Goal: Answer question/provide support

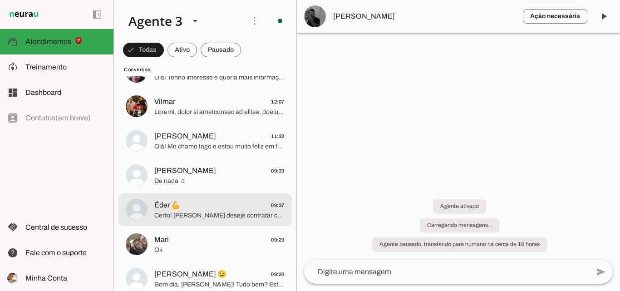
scroll to position [182, 0]
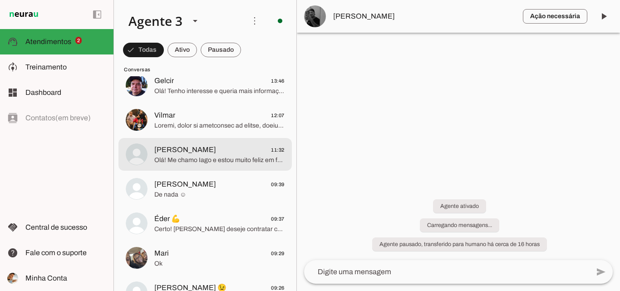
click at [223, 158] on span "Olá! Me chamo Iago e estou muito feliz em falar com você. Sou da ParanhanaNET, …" at bounding box center [219, 160] width 130 height 9
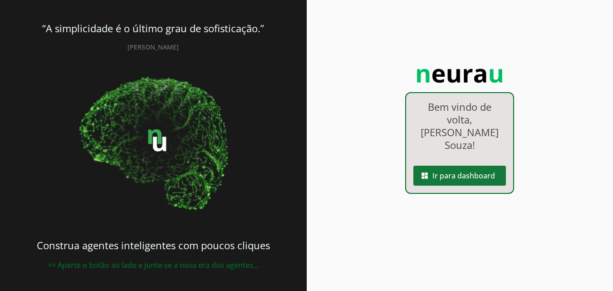
click at [468, 167] on span at bounding box center [460, 176] width 93 height 22
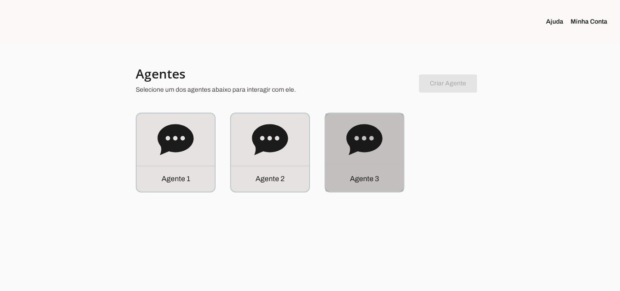
click at [378, 165] on div "Agente 3" at bounding box center [365, 153] width 78 height 78
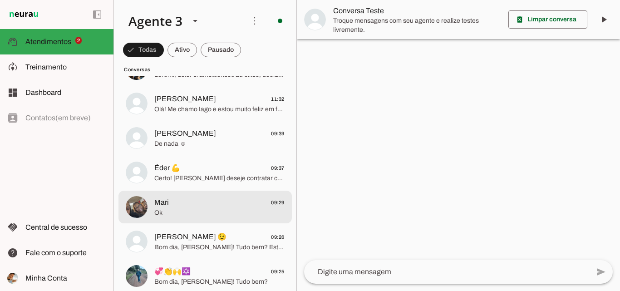
scroll to position [182, 0]
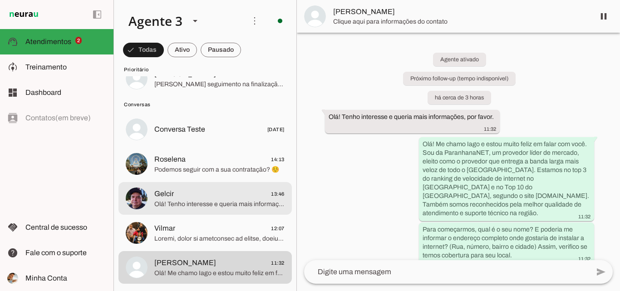
scroll to position [45, 0]
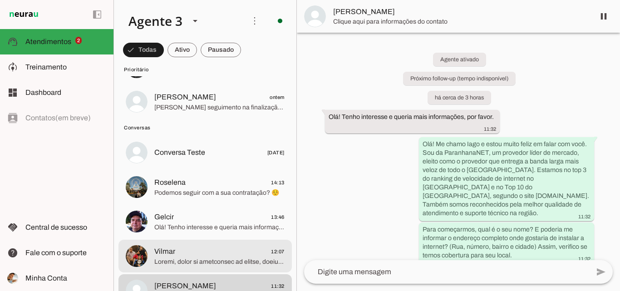
click at [240, 79] on div at bounding box center [219, 67] width 130 height 22
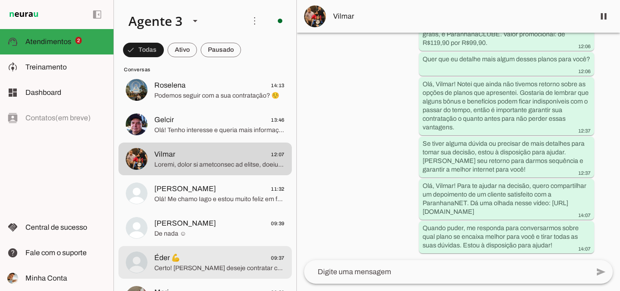
scroll to position [91, 0]
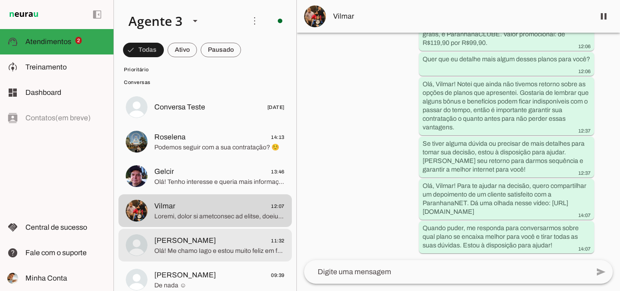
drag, startPoint x: 245, startPoint y: 240, endPoint x: 245, endPoint y: 234, distance: 5.9
click at [245, 240] on span "Ody Jr 11:32" at bounding box center [219, 240] width 130 height 11
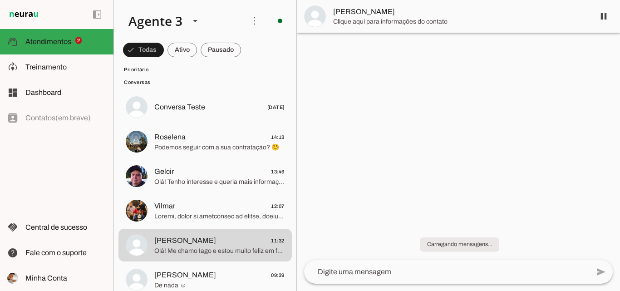
click at [366, 15] on span "[PERSON_NAME]" at bounding box center [460, 11] width 254 height 11
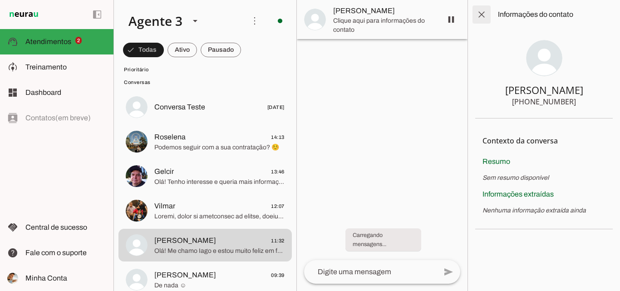
drag, startPoint x: 483, startPoint y: 16, endPoint x: 339, endPoint y: 106, distance: 169.7
click at [483, 17] on span at bounding box center [482, 15] width 22 height 22
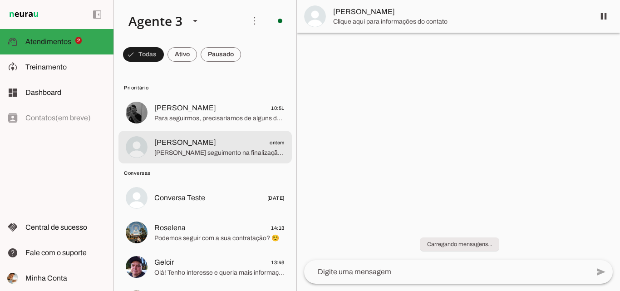
click at [234, 144] on span "Elizandra Moraes ontem" at bounding box center [219, 142] width 130 height 11
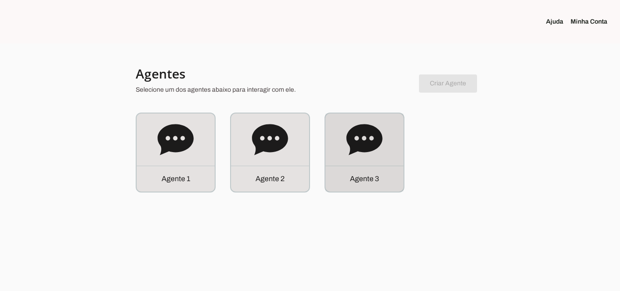
click at [401, 155] on div "Agente 3" at bounding box center [365, 153] width 78 height 78
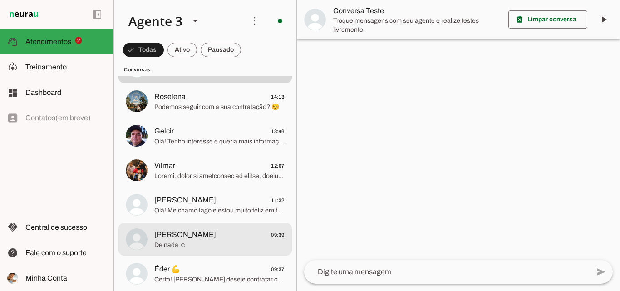
scroll to position [136, 0]
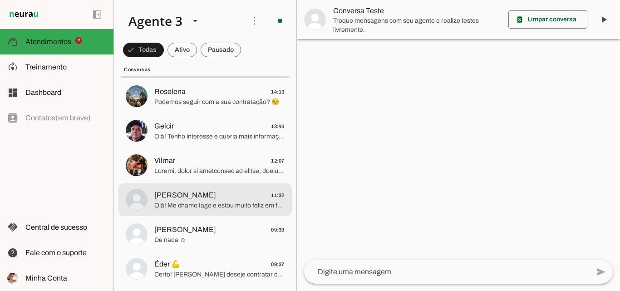
click at [203, 203] on span "Olá! Me chamo Iago e estou muito feliz em falar com você. Sou da ParanhanaNET, …" at bounding box center [219, 205] width 130 height 9
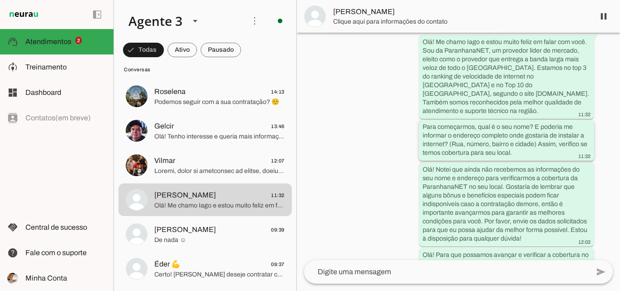
scroll to position [197, 0]
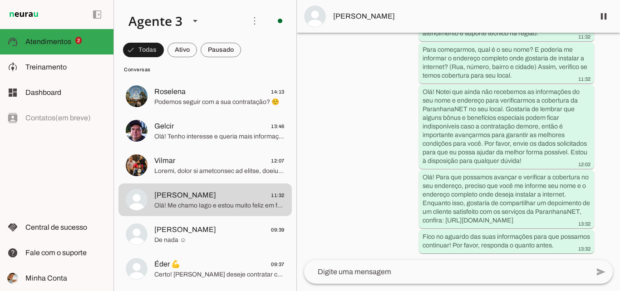
click at [489, 21] on span "[PERSON_NAME]" at bounding box center [460, 16] width 254 height 11
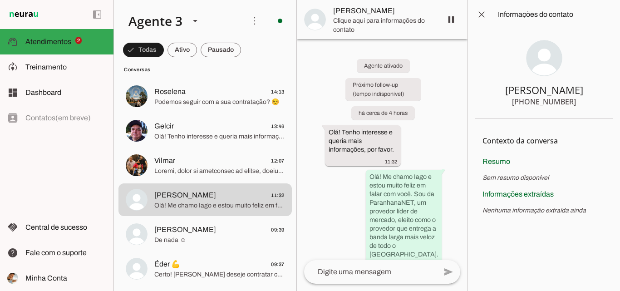
drag, startPoint x: 533, startPoint y: 104, endPoint x: 583, endPoint y: 100, distance: 50.5
click at [583, 100] on section "[PERSON_NAME] [PHONE_NUMBER]" at bounding box center [544, 73] width 138 height 89
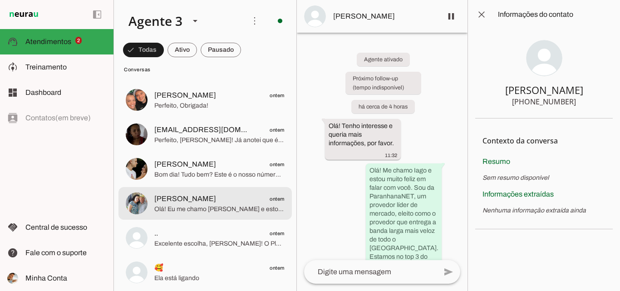
scroll to position [726, 0]
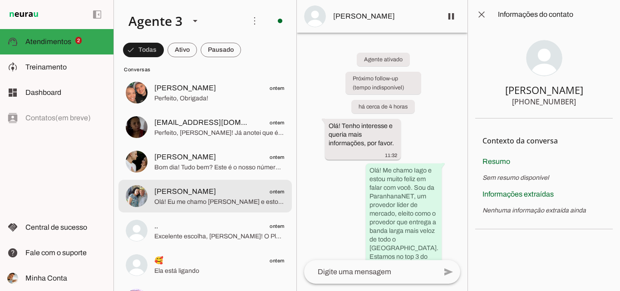
click at [227, 186] on span "[PERSON_NAME] ontem" at bounding box center [219, 191] width 130 height 11
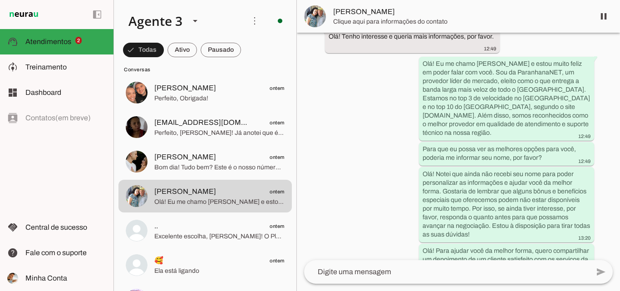
scroll to position [270, 0]
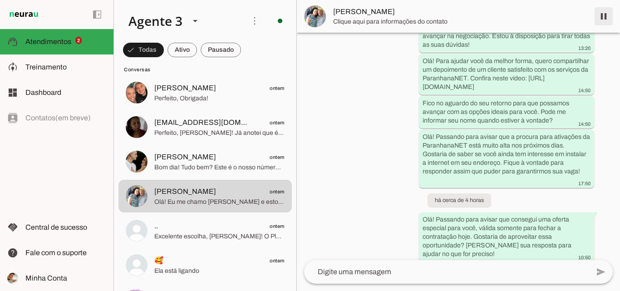
click at [600, 22] on span at bounding box center [604, 16] width 22 height 22
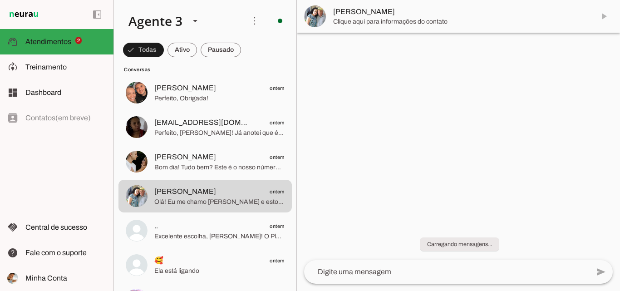
scroll to position [0, 0]
click at [374, 8] on span "[PERSON_NAME]" at bounding box center [460, 11] width 254 height 11
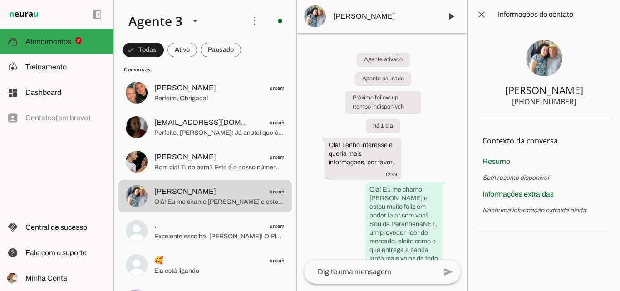
click at [352, 12] on span "[PERSON_NAME]" at bounding box center [384, 16] width 102 height 11
drag, startPoint x: 496, startPoint y: 88, endPoint x: 575, endPoint y: 112, distance: 82.2
click at [575, 112] on section "[PERSON_NAME] [PHONE_NUMBER]" at bounding box center [544, 73] width 138 height 89
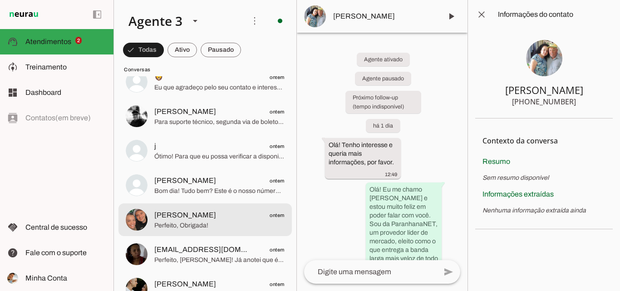
scroll to position [590, 0]
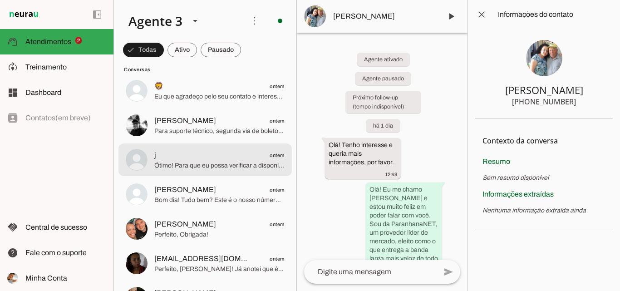
click at [227, 152] on span "j ontem" at bounding box center [219, 155] width 130 height 11
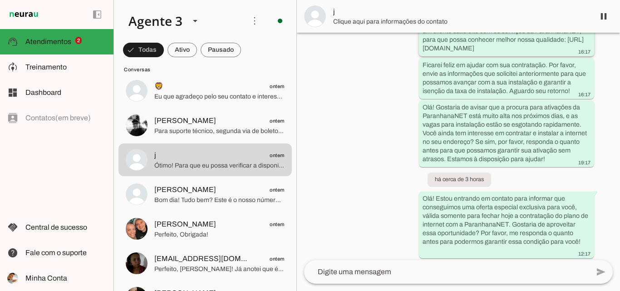
scroll to position [480, 0]
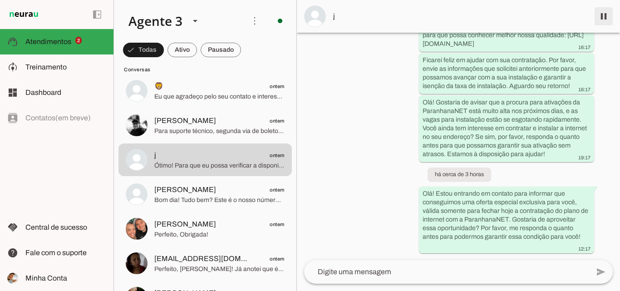
click at [610, 17] on span at bounding box center [604, 16] width 22 height 22
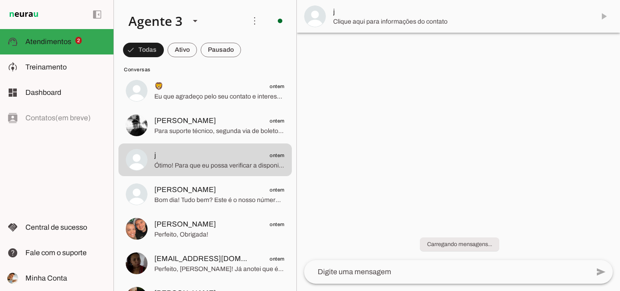
scroll to position [0, 0]
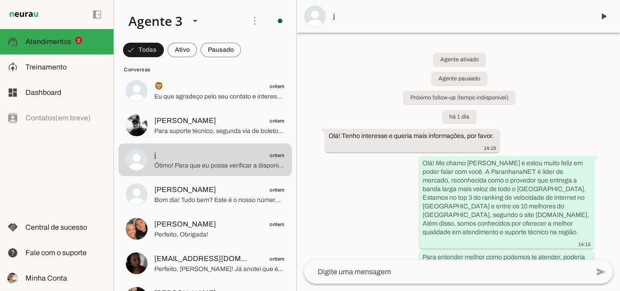
click at [393, 6] on md-item "j" at bounding box center [458, 16] width 323 height 33
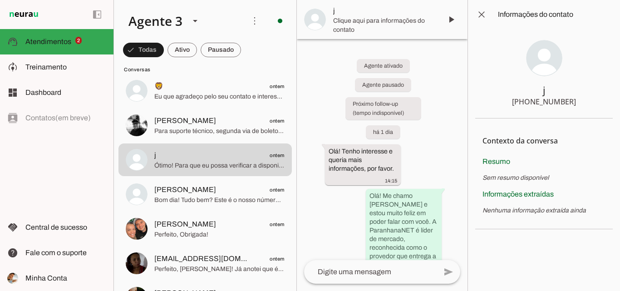
drag, startPoint x: 514, startPoint y: 100, endPoint x: 600, endPoint y: 100, distance: 86.3
click at [600, 100] on section "j [PHONE_NUMBER]" at bounding box center [544, 73] width 138 height 89
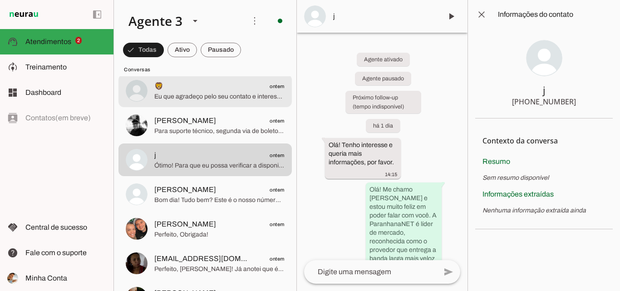
click at [218, 93] on span "Eu que agradeço pelo seu contato e interesse na ParanhanaNET! Fique tranquilo q…" at bounding box center [219, 96] width 130 height 9
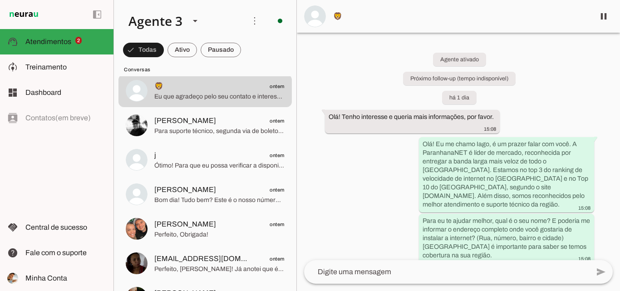
click at [448, 9] on md-item "🦁" at bounding box center [458, 16] width 323 height 33
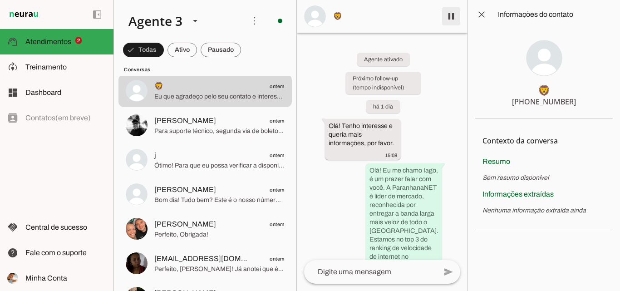
click at [449, 19] on span at bounding box center [451, 16] width 22 height 22
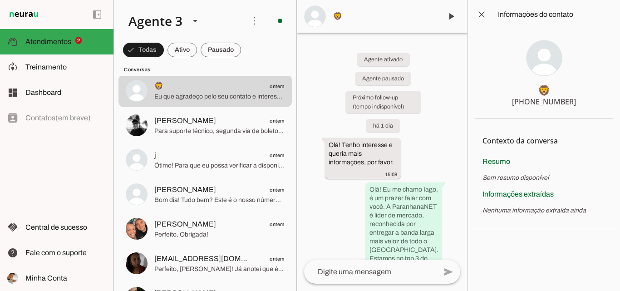
drag, startPoint x: 511, startPoint y: 102, endPoint x: 598, endPoint y: 104, distance: 87.6
click at [598, 104] on section "🦁 [PHONE_NUMBER]" at bounding box center [544, 73] width 138 height 89
